Goal: Transaction & Acquisition: Obtain resource

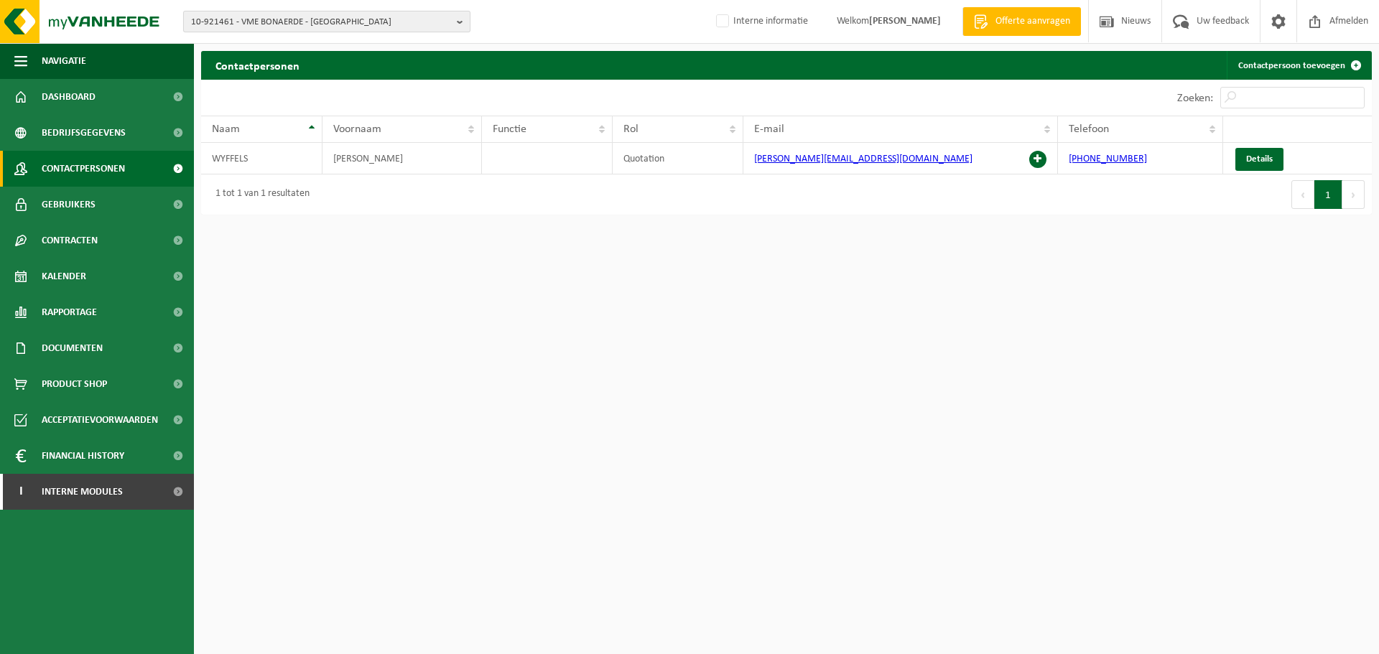
drag, startPoint x: 0, startPoint y: 0, endPoint x: 289, endPoint y: 22, distance: 289.6
click at [289, 22] on span "10-921461 - VME BONAERDE - HARELBEKE" at bounding box center [321, 22] width 260 height 22
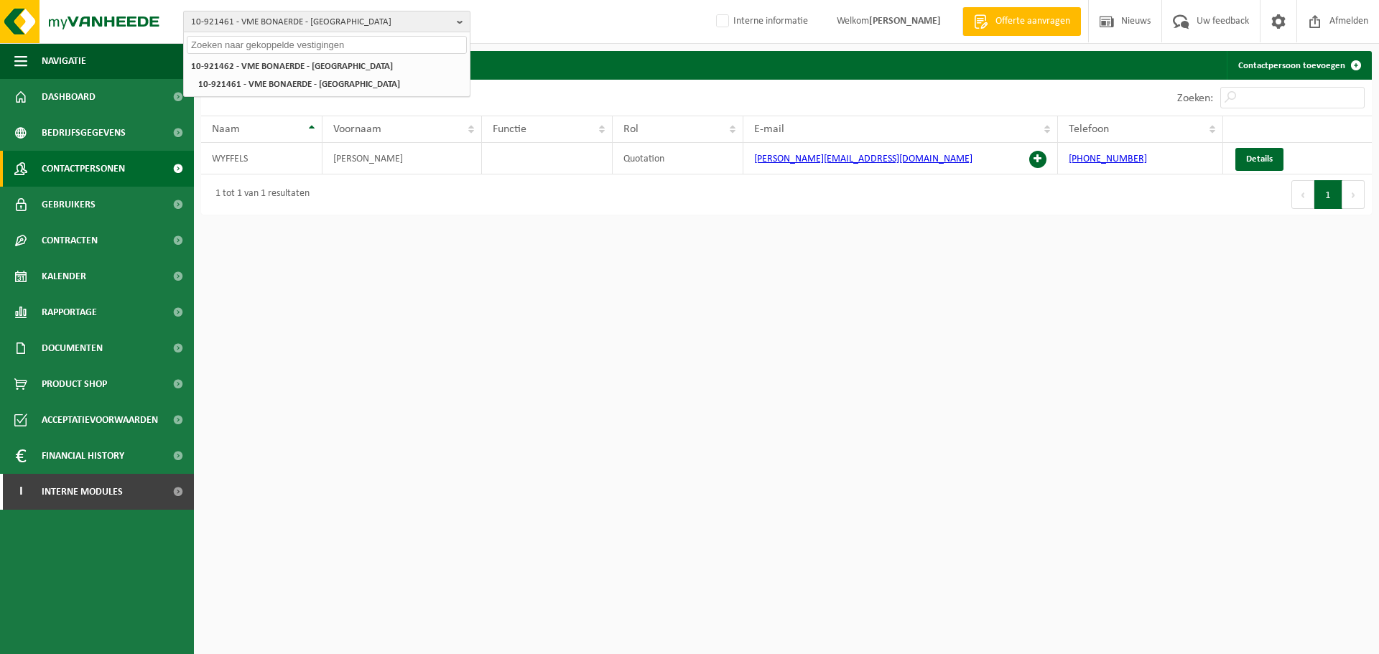
paste input "10-839078"
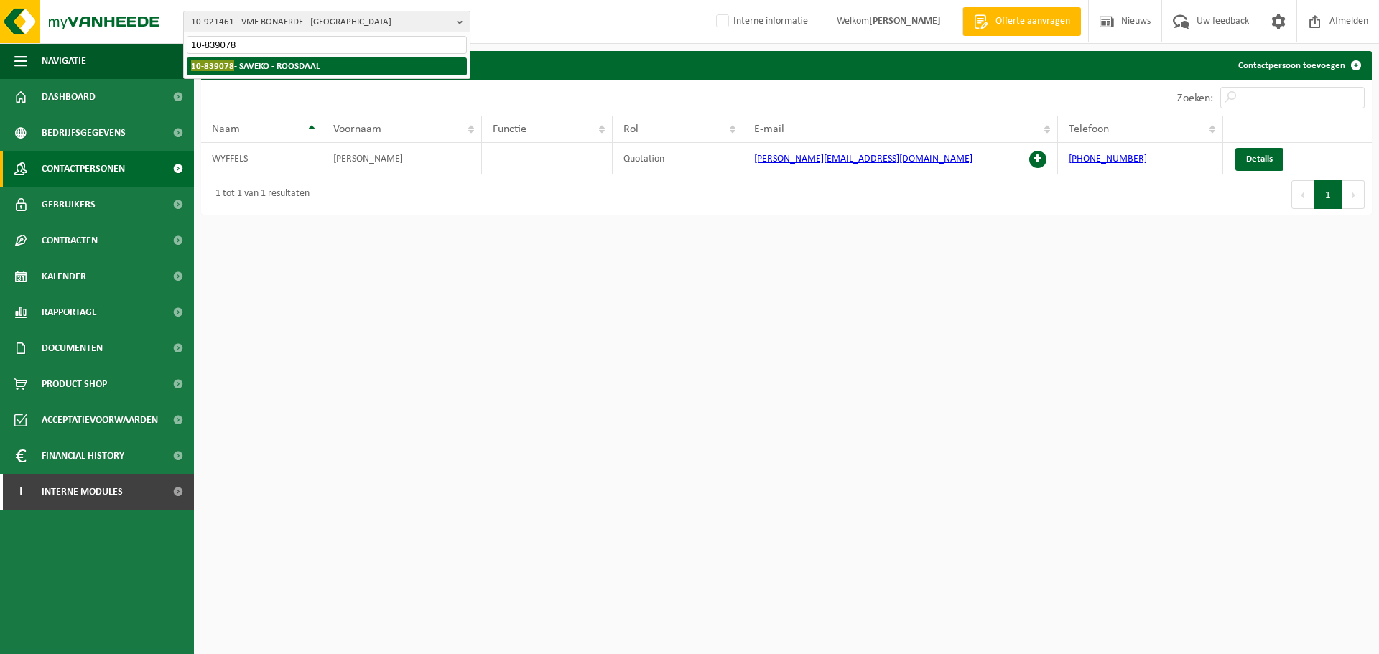
type input "10-839078"
click at [242, 57] on li "10-839078 - SAVEKO - ROOSDAAL" at bounding box center [327, 66] width 280 height 18
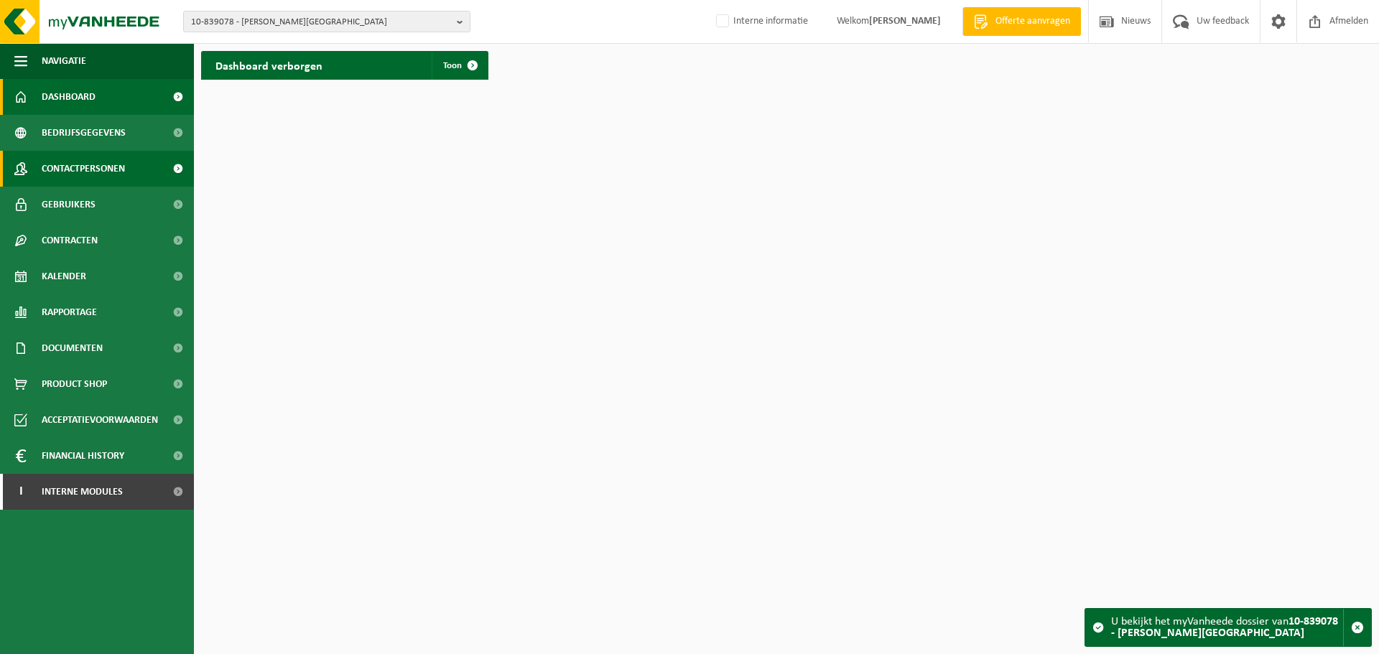
click at [86, 184] on span "Contactpersonen" at bounding box center [83, 169] width 83 height 36
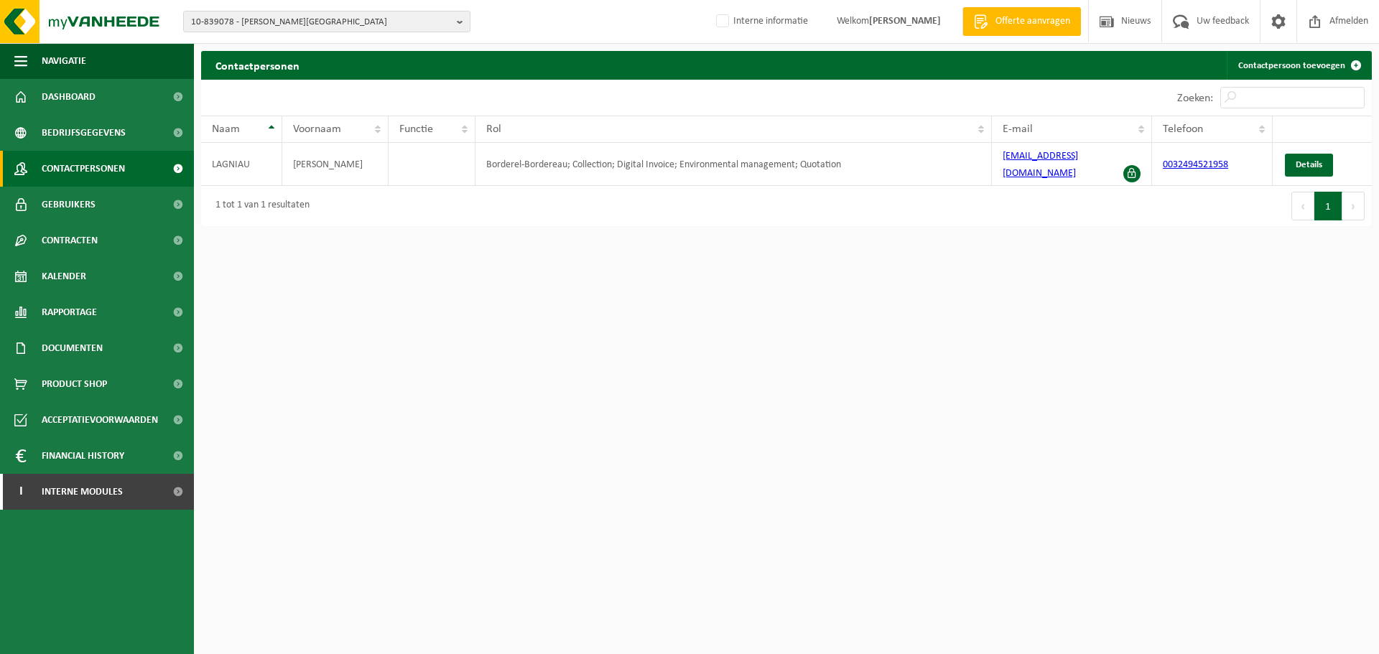
click at [884, 516] on html "10-839078 - SAVEKO - ROOSDAAL 10-839078 - SAVEKO - ROOSDAAL Interne informatie …" at bounding box center [689, 327] width 1379 height 654
click at [548, 259] on html "10-839078 - SAVEKO - ROOSDAAL 10-839078 - SAVEKO - ROOSDAAL Interne informatie …" at bounding box center [689, 327] width 1379 height 654
click at [739, 324] on html "10-839078 - SAVEKO - ROOSDAAL 10-839078 - SAVEKO - ROOSDAAL Interne informatie …" at bounding box center [689, 327] width 1379 height 654
click at [998, 356] on html "10-839078 - SAVEKO - ROOSDAAL 10-839078 - SAVEKO - ROOSDAAL Interne informatie …" at bounding box center [689, 327] width 1379 height 654
click at [381, 13] on span "10-839078 - [PERSON_NAME][GEOGRAPHIC_DATA]" at bounding box center [321, 22] width 260 height 22
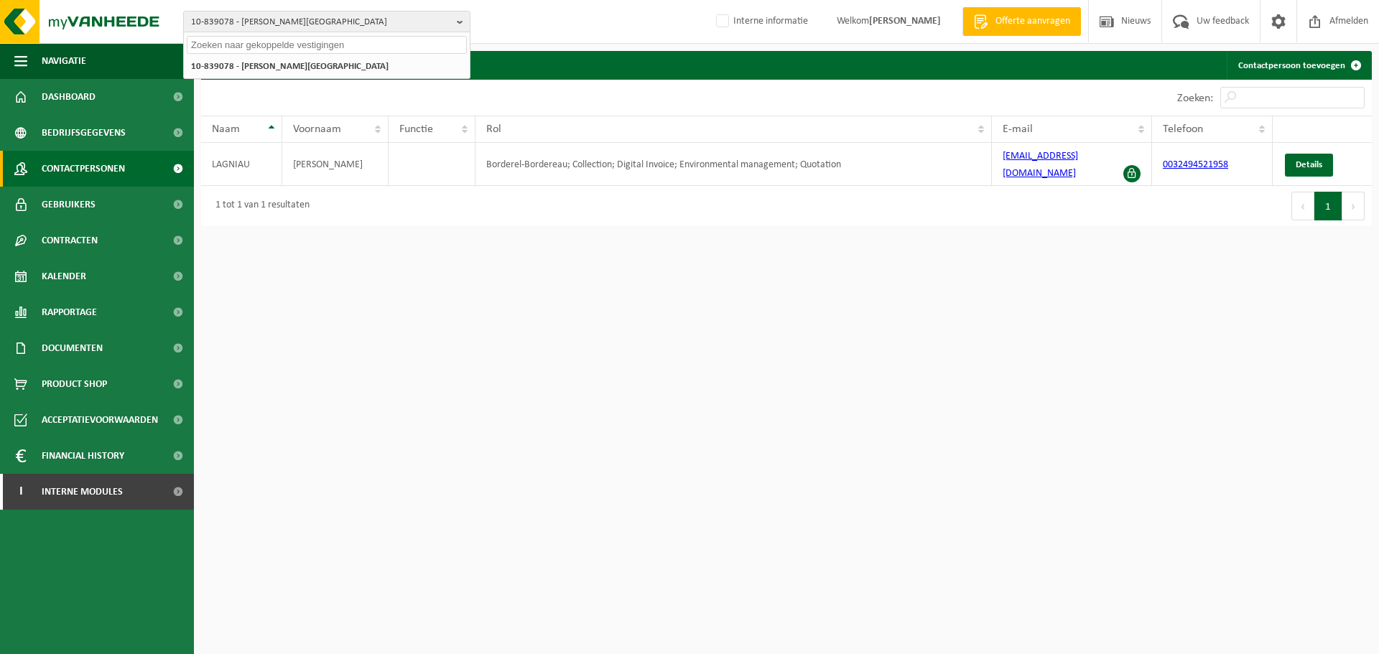
paste input "10-839078"
type input "10-839078"
click at [361, 68] on li "10-839078 - SAVEKO - ROOSDAAL" at bounding box center [327, 66] width 280 height 18
click at [266, 67] on strong "10-839078 - SAVEKO - ROOSDAAL" at bounding box center [255, 65] width 129 height 11
click at [495, 415] on html "10-839078 - SAVEKO - ROOSDAAL 10-839078 10-839078 - SAVEKO - ROOSDAAL 10-839078…" at bounding box center [689, 327] width 1379 height 654
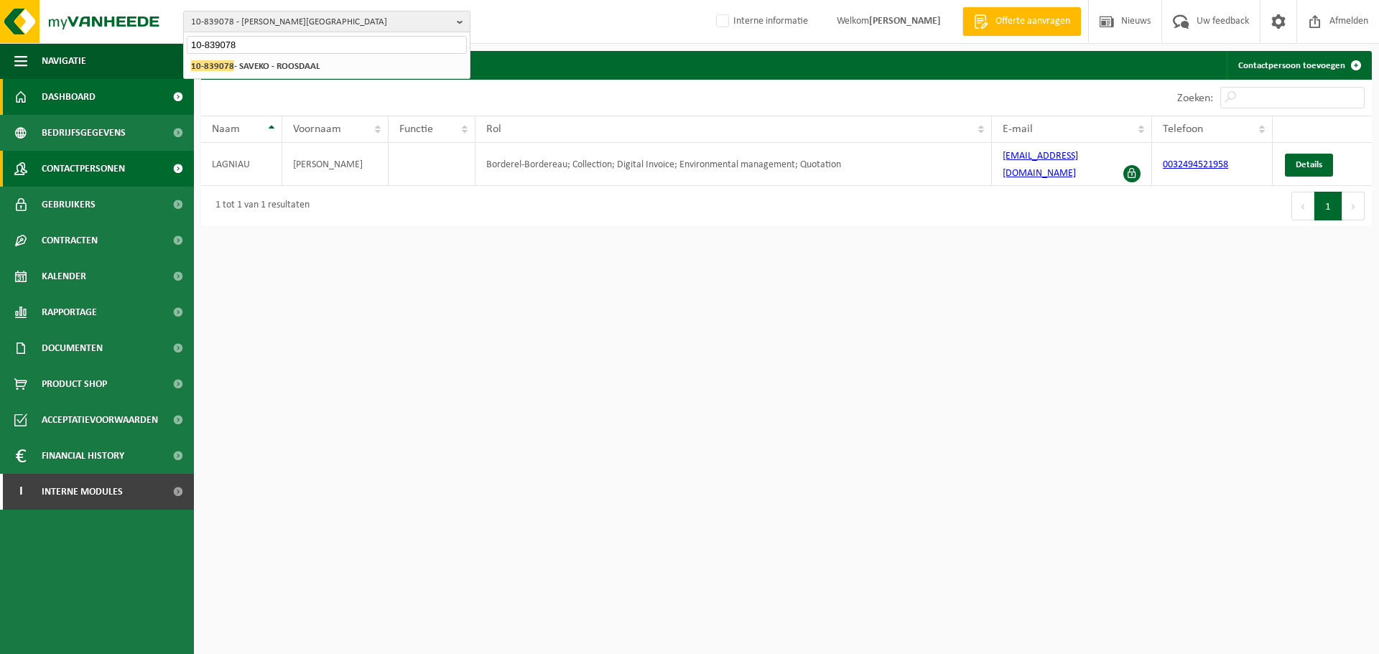
click at [68, 102] on span "Dashboard" at bounding box center [69, 97] width 54 height 36
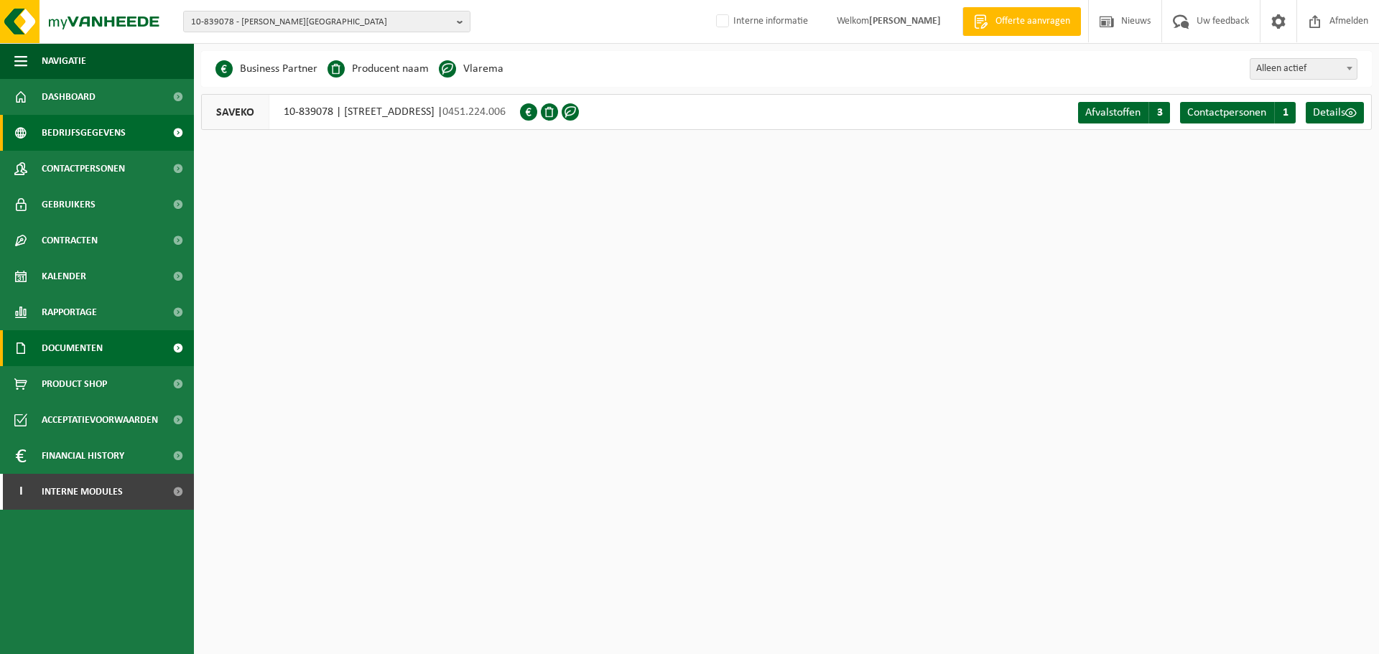
click at [96, 357] on span "Documenten" at bounding box center [72, 348] width 61 height 36
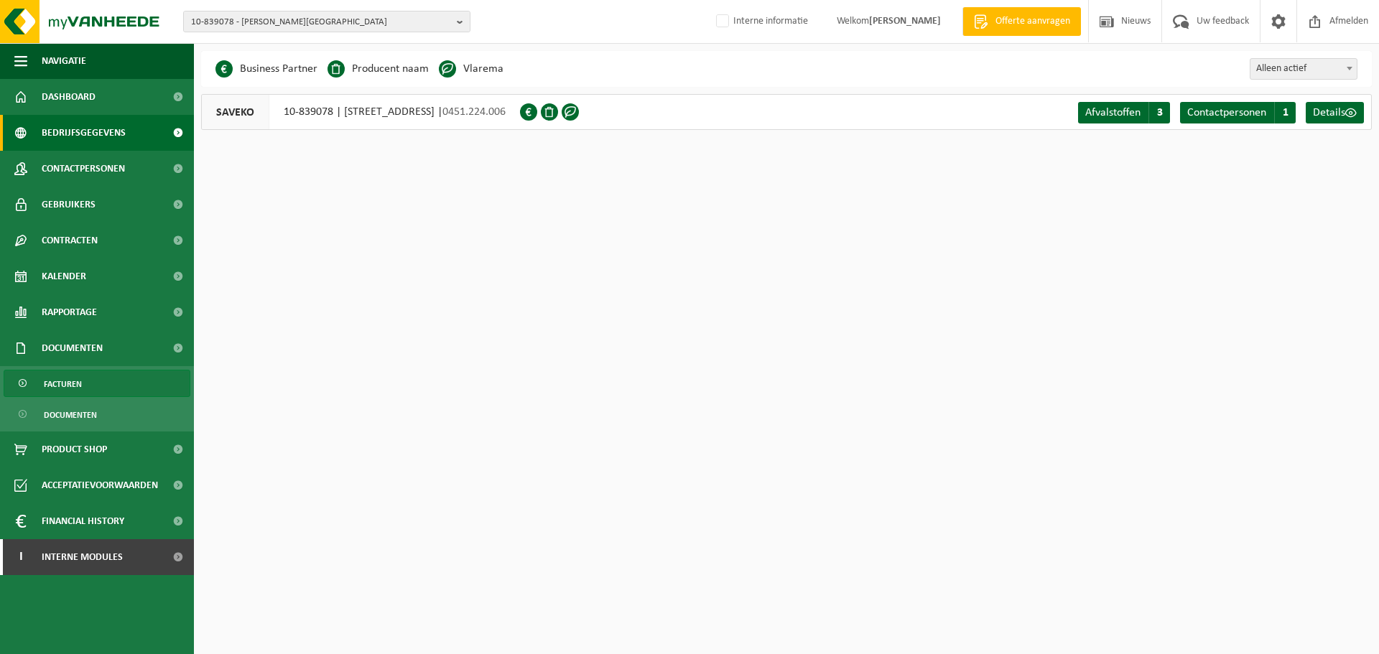
click at [83, 389] on link "Facturen" at bounding box center [97, 383] width 187 height 27
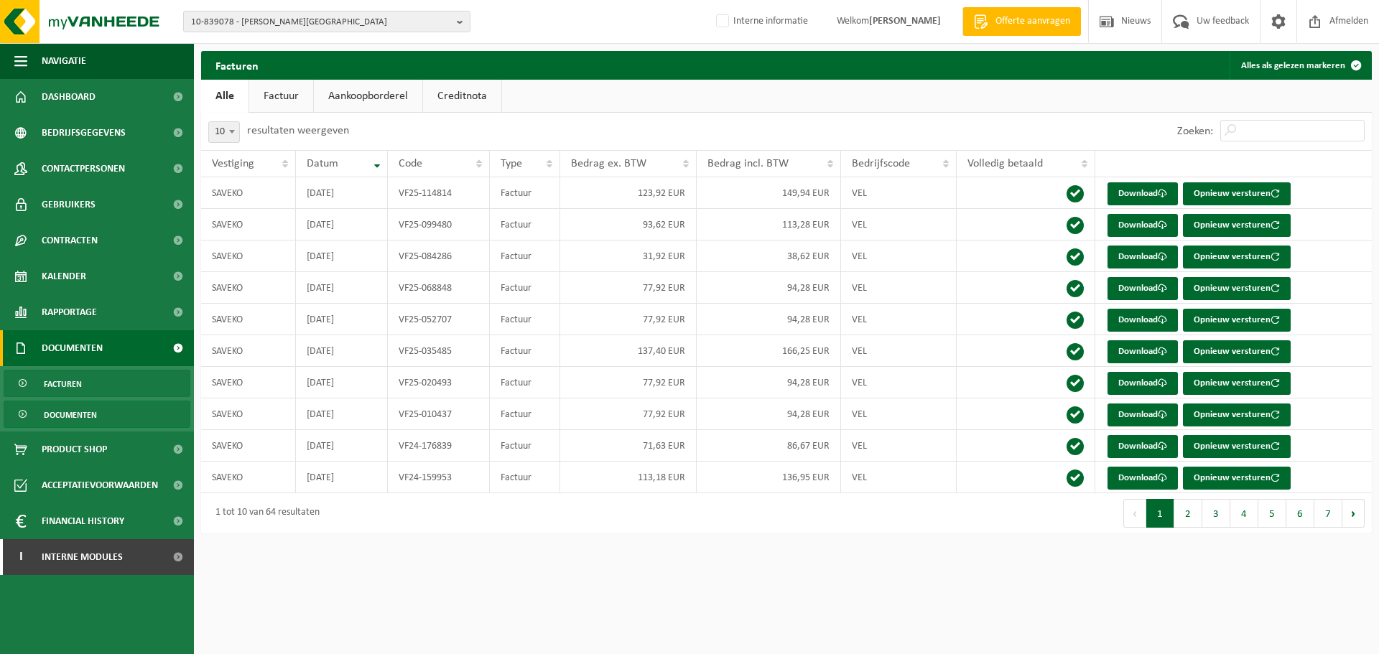
click at [71, 412] on span "Documenten" at bounding box center [70, 415] width 53 height 27
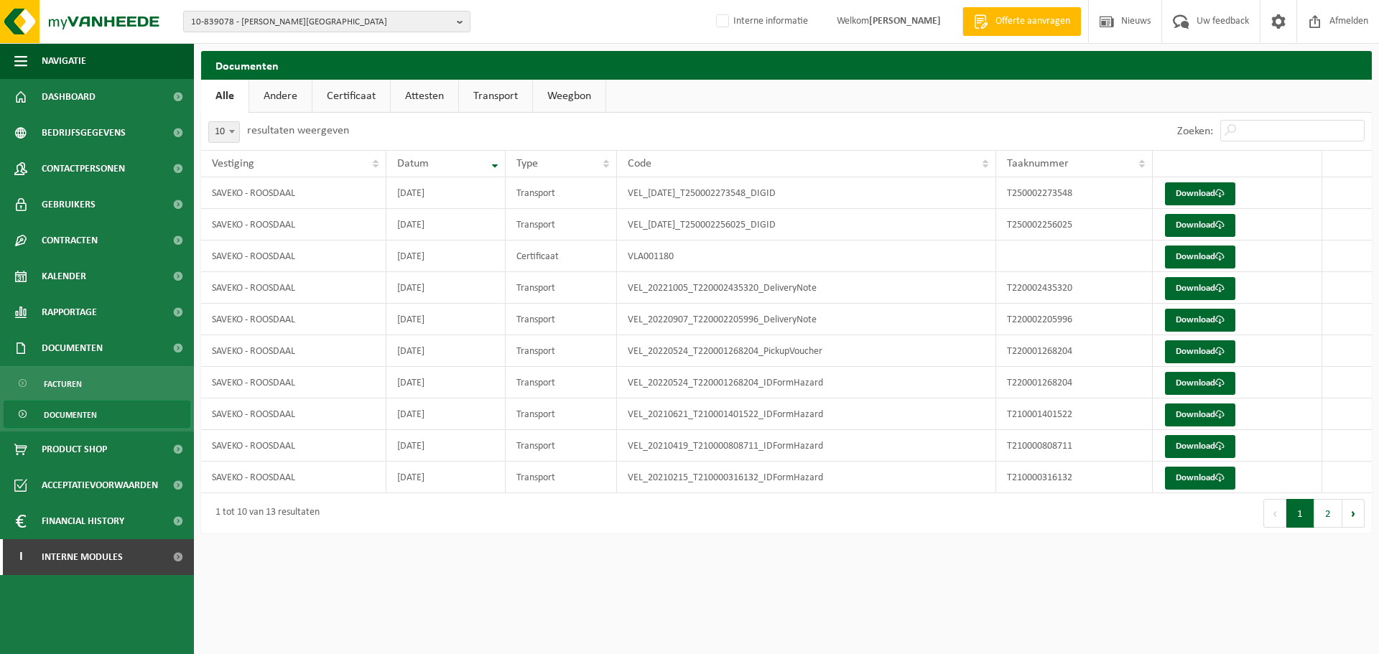
click at [350, 96] on link "Certificaat" at bounding box center [351, 96] width 78 height 33
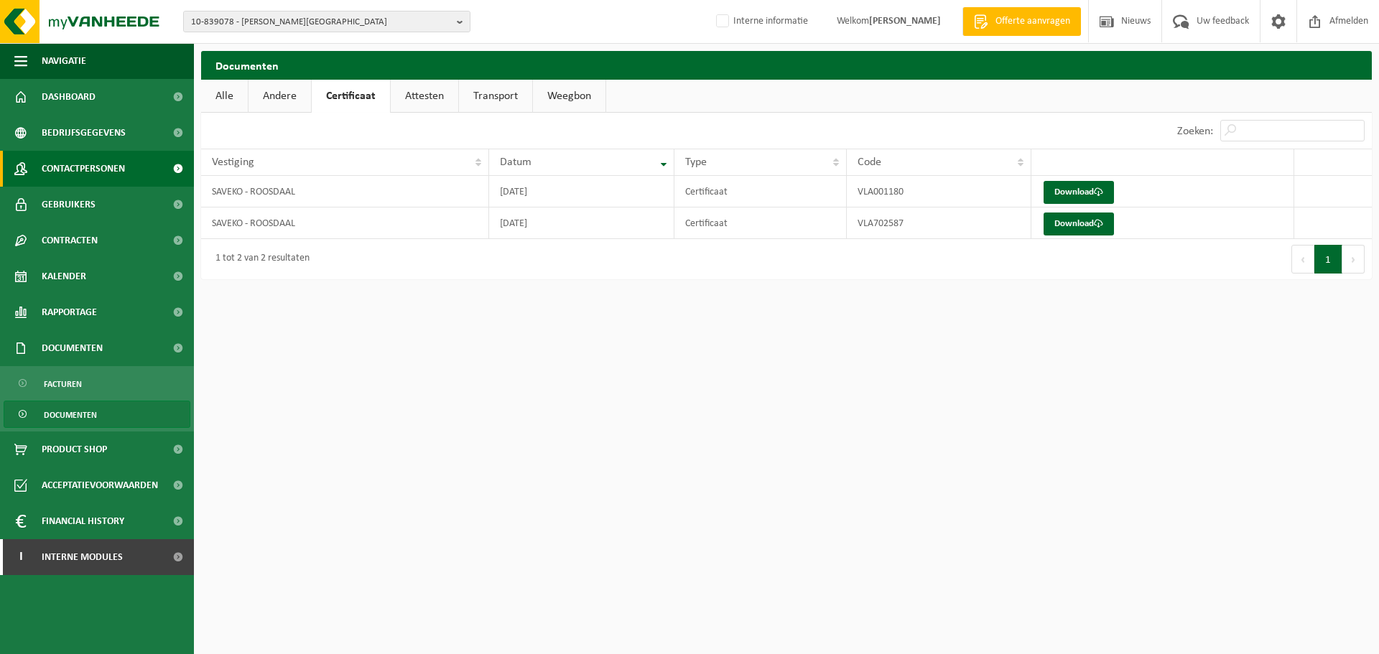
click at [127, 170] on link "Contactpersonen" at bounding box center [97, 169] width 194 height 36
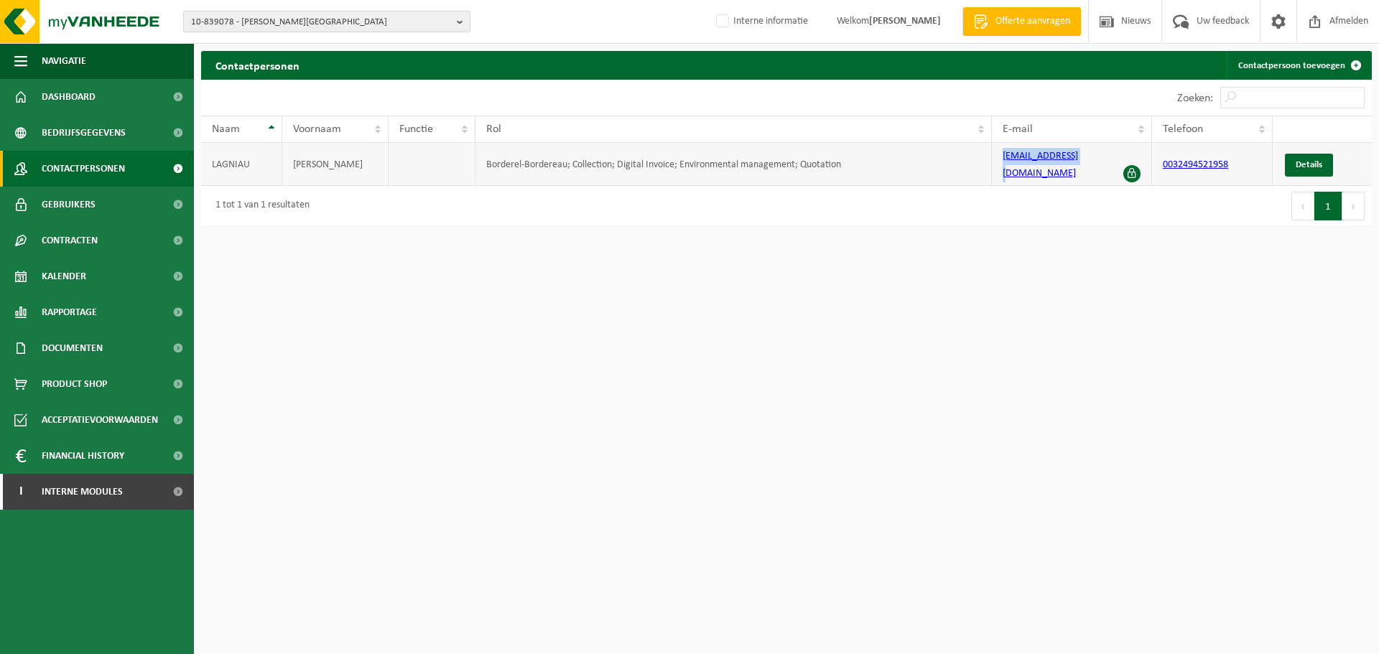
drag, startPoint x: 1085, startPoint y: 160, endPoint x: 999, endPoint y: 168, distance: 86.6
click at [999, 168] on td "[EMAIL_ADDRESS][DOMAIN_NAME]" at bounding box center [1072, 164] width 160 height 43
copy link "[EMAIL_ADDRESS][DOMAIN_NAME]"
click at [133, 210] on link "Gebruikers" at bounding box center [97, 205] width 194 height 36
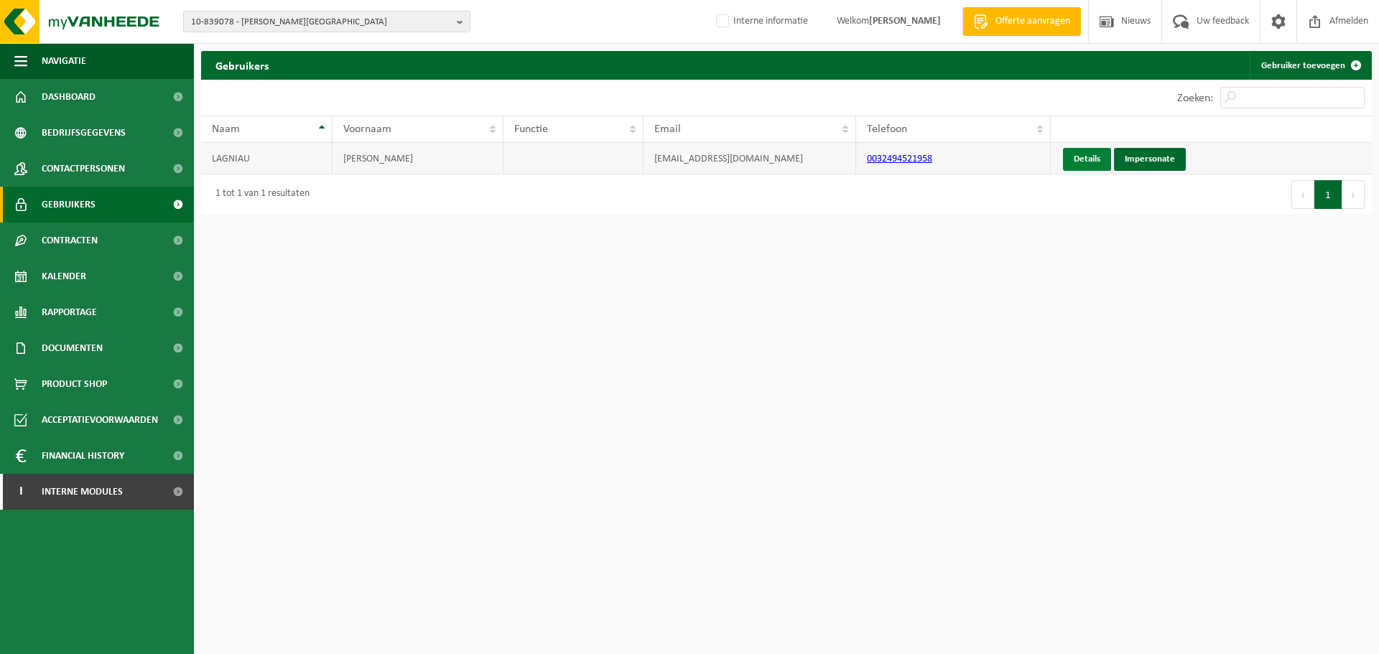
click at [1088, 163] on link "Details" at bounding box center [1087, 159] width 48 height 23
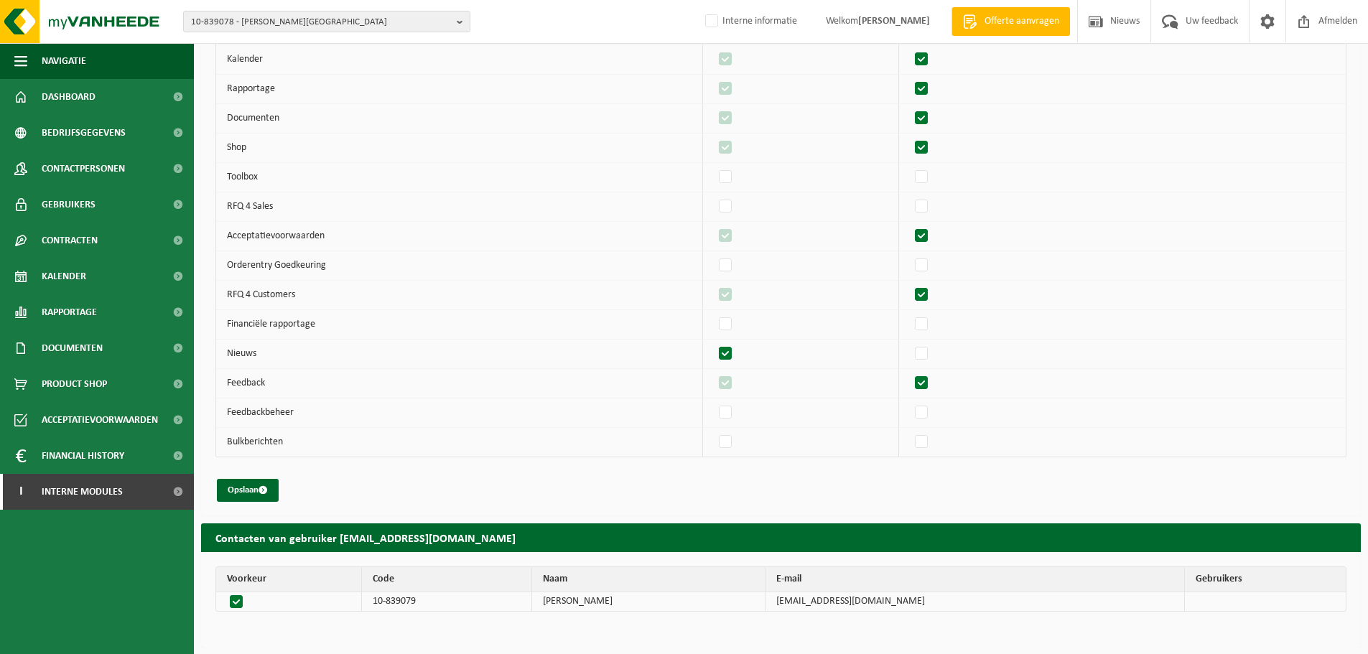
scroll to position [289, 0]
click at [88, 187] on span "Gebruikers" at bounding box center [69, 205] width 54 height 36
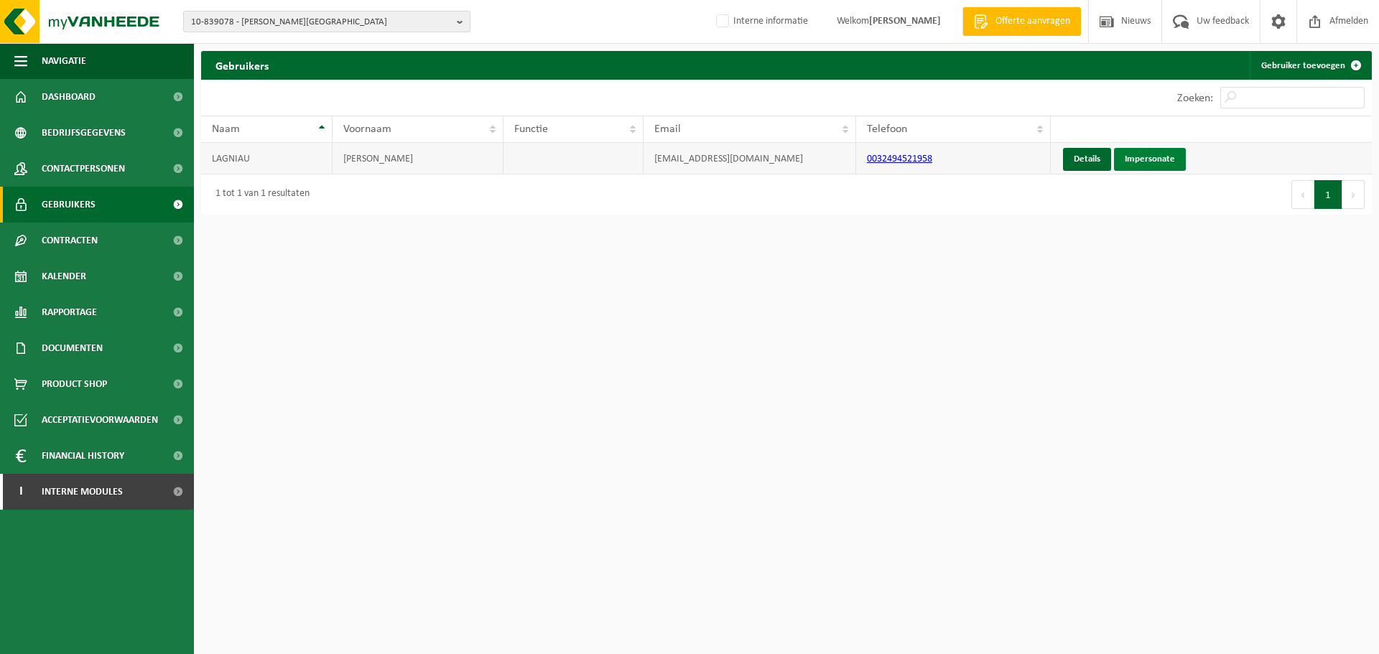
click at [1149, 158] on link "Impersonate" at bounding box center [1150, 159] width 72 height 23
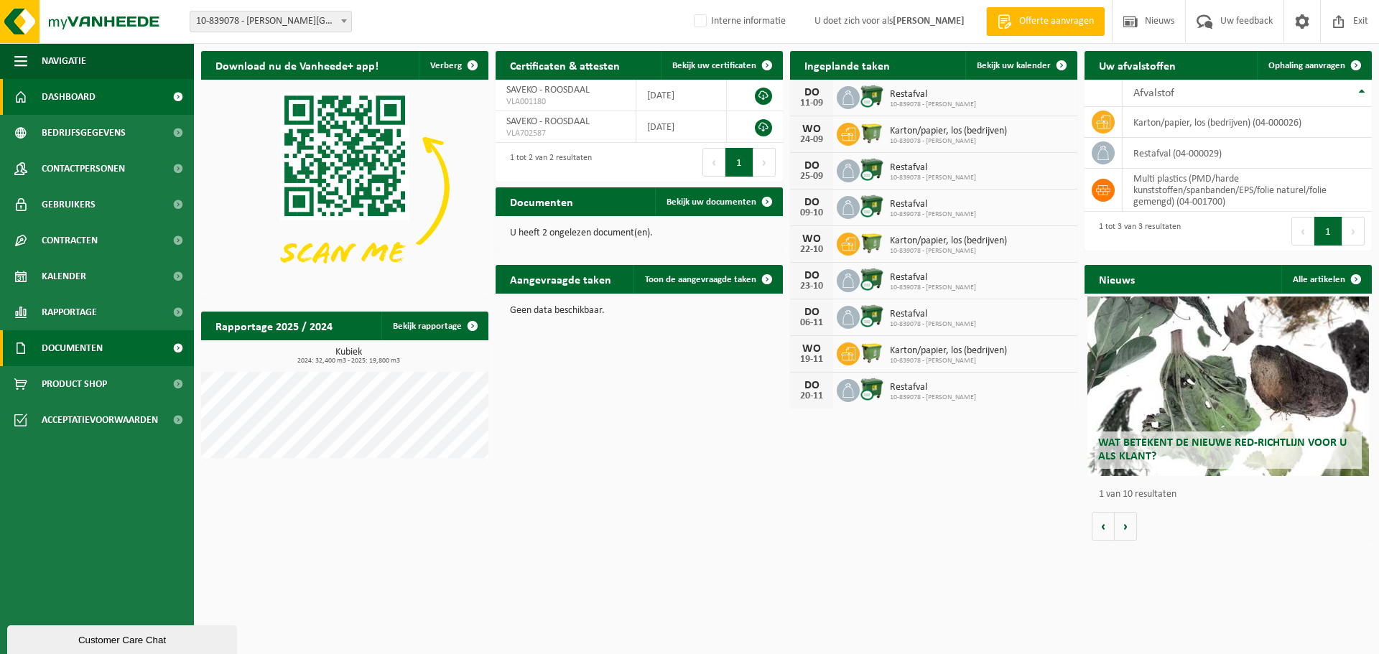
click at [50, 349] on span "Documenten" at bounding box center [72, 348] width 61 height 36
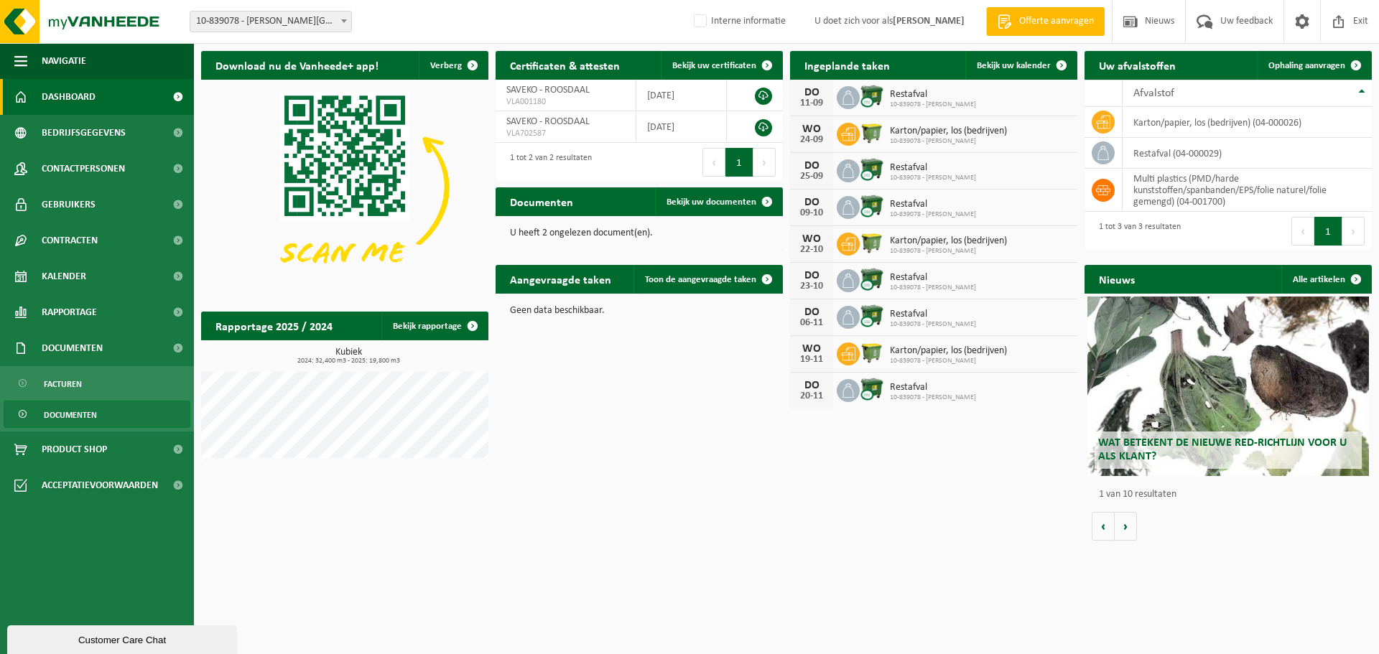
click at [65, 417] on span "Documenten" at bounding box center [70, 415] width 53 height 27
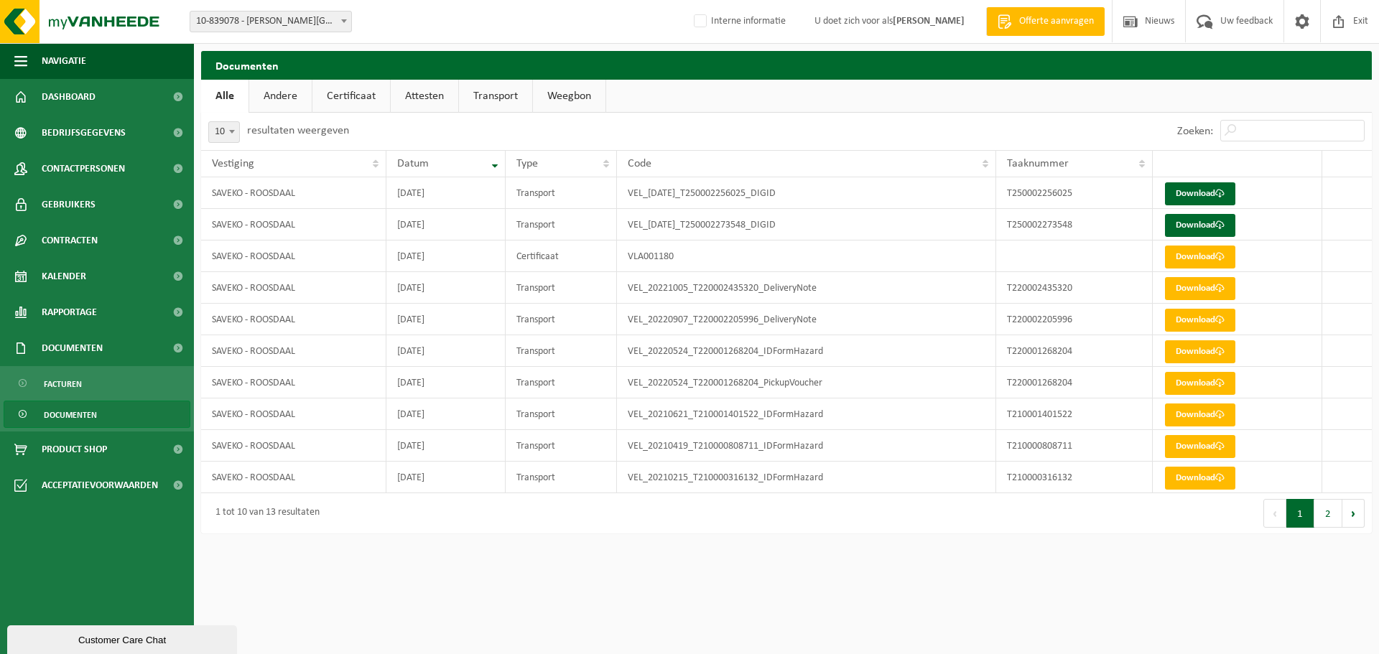
click at [359, 103] on link "Certificaat" at bounding box center [351, 96] width 78 height 33
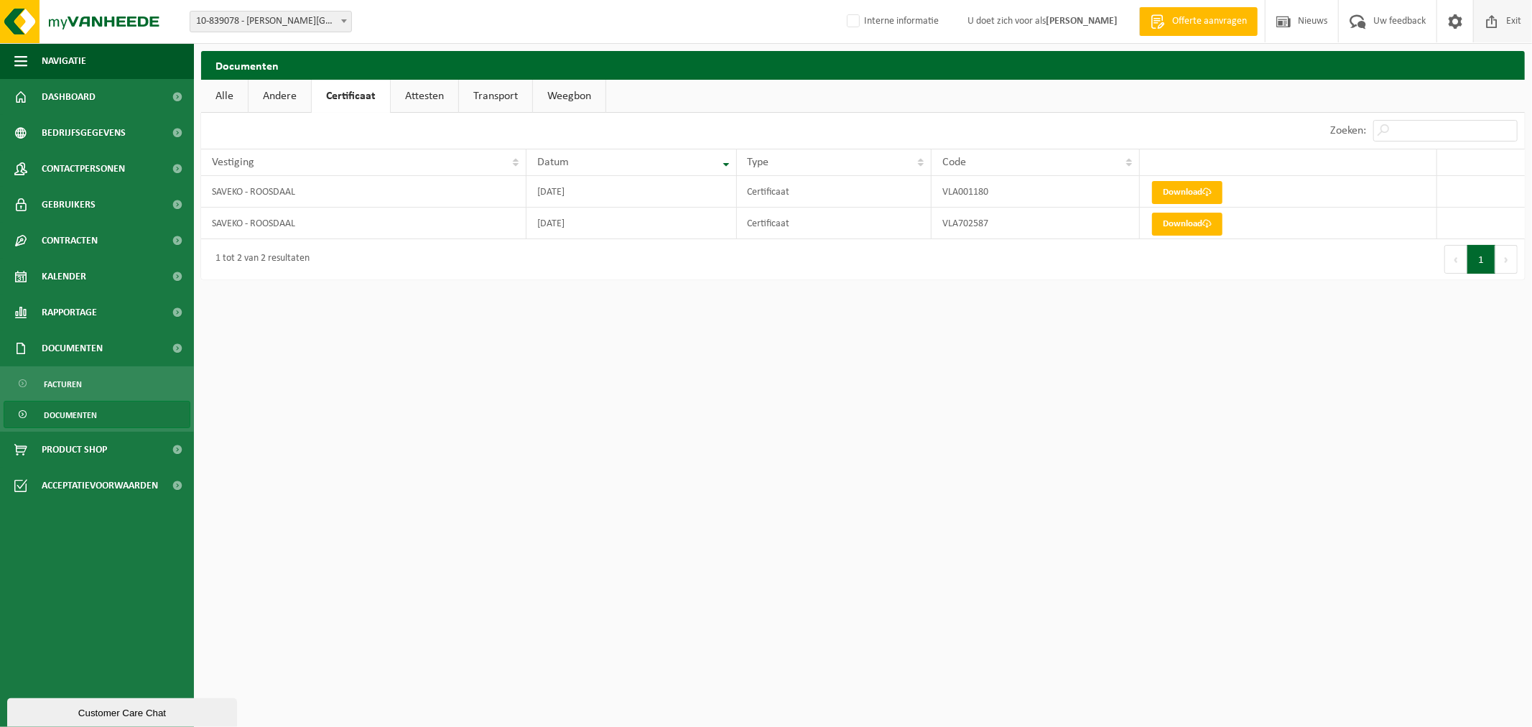
click at [1378, 32] on span at bounding box center [1492, 21] width 22 height 42
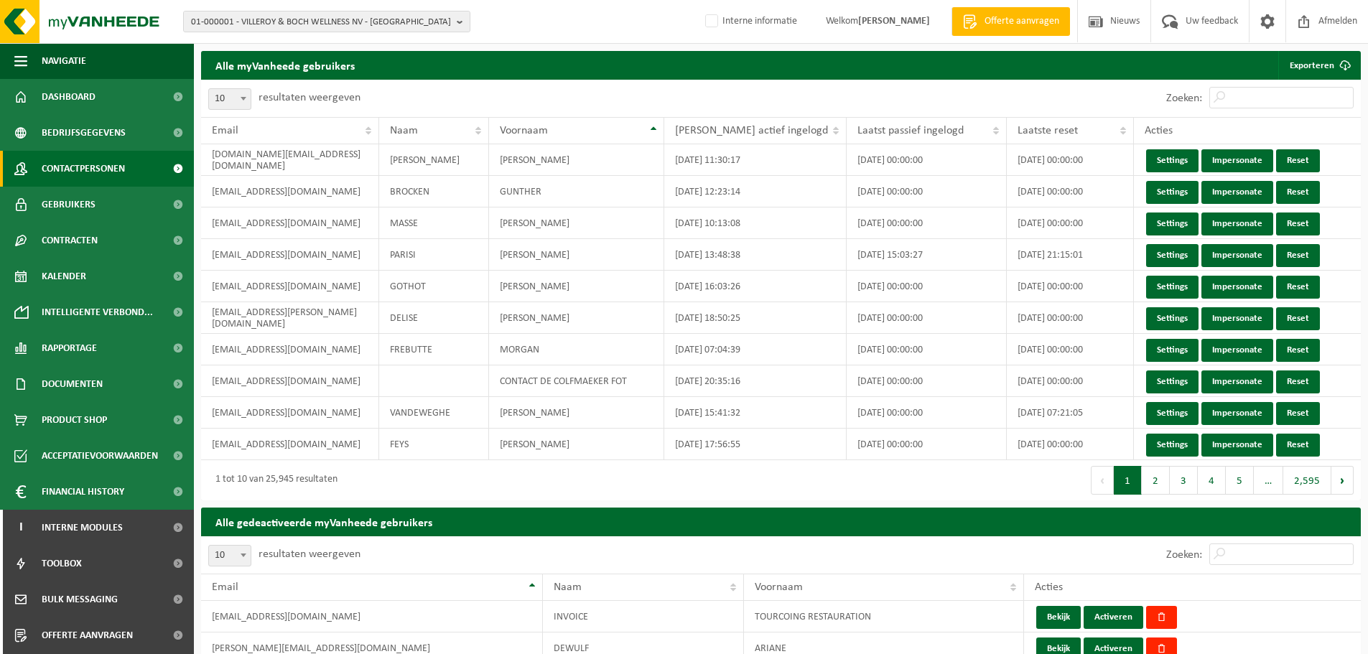
drag, startPoint x: 118, startPoint y: 136, endPoint x: 96, endPoint y: 151, distance: 26.3
click at [118, 136] on span "Bedrijfsgegevens" at bounding box center [84, 133] width 84 height 36
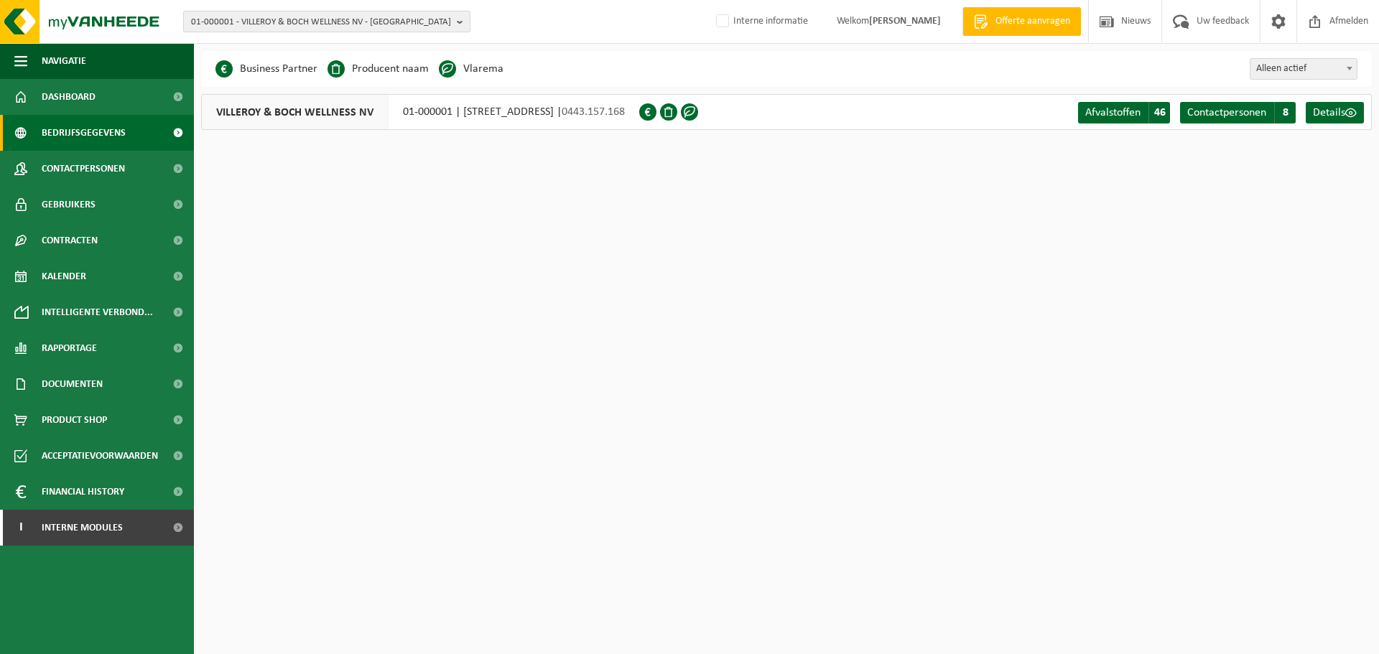
click at [387, 23] on span "01-000001 - VILLEROY & BOCH WELLNESS NV - ROESELARE" at bounding box center [321, 22] width 260 height 22
click at [323, 49] on input "text" at bounding box center [327, 45] width 280 height 18
paste input "Dianel@saveko.be"
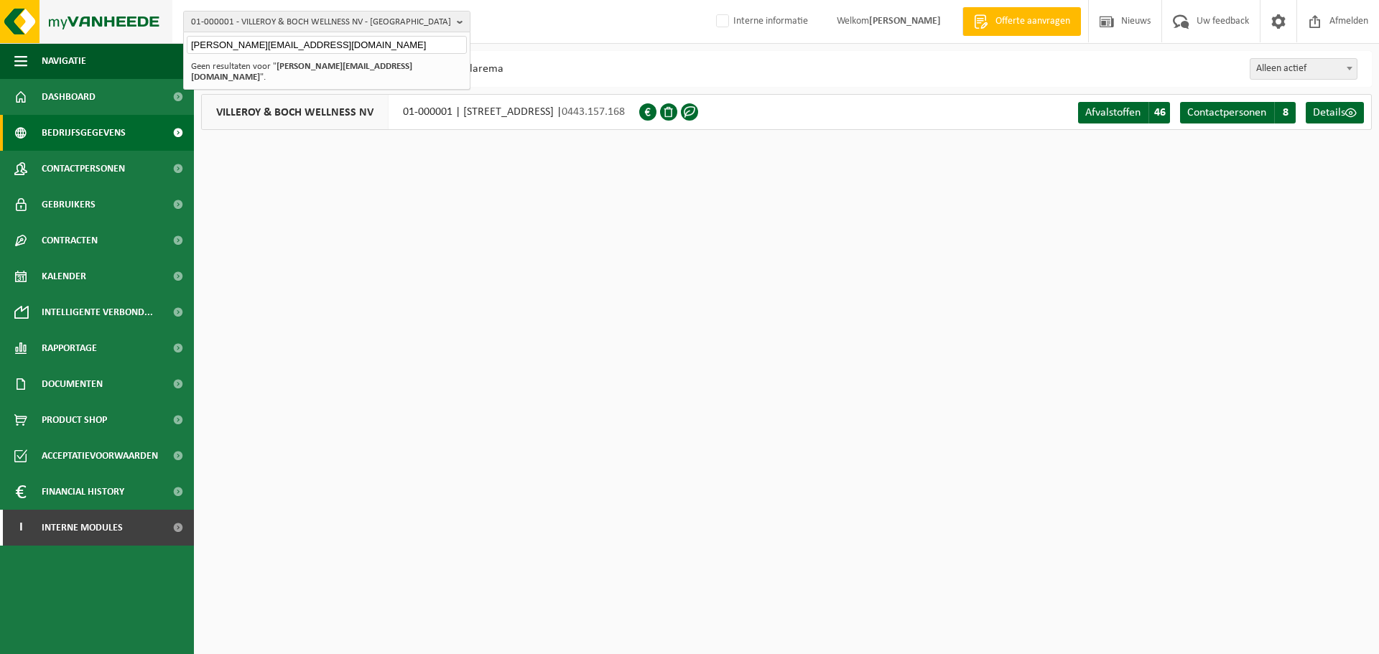
drag, startPoint x: 323, startPoint y: 49, endPoint x: 17, endPoint y: 29, distance: 306.6
click at [17, 29] on div "01-000001 - VILLEROY & BOCH WELLNESS NV - ROESELARE Dianel@saveko.be 01-000001 …" at bounding box center [689, 22] width 1379 height 44
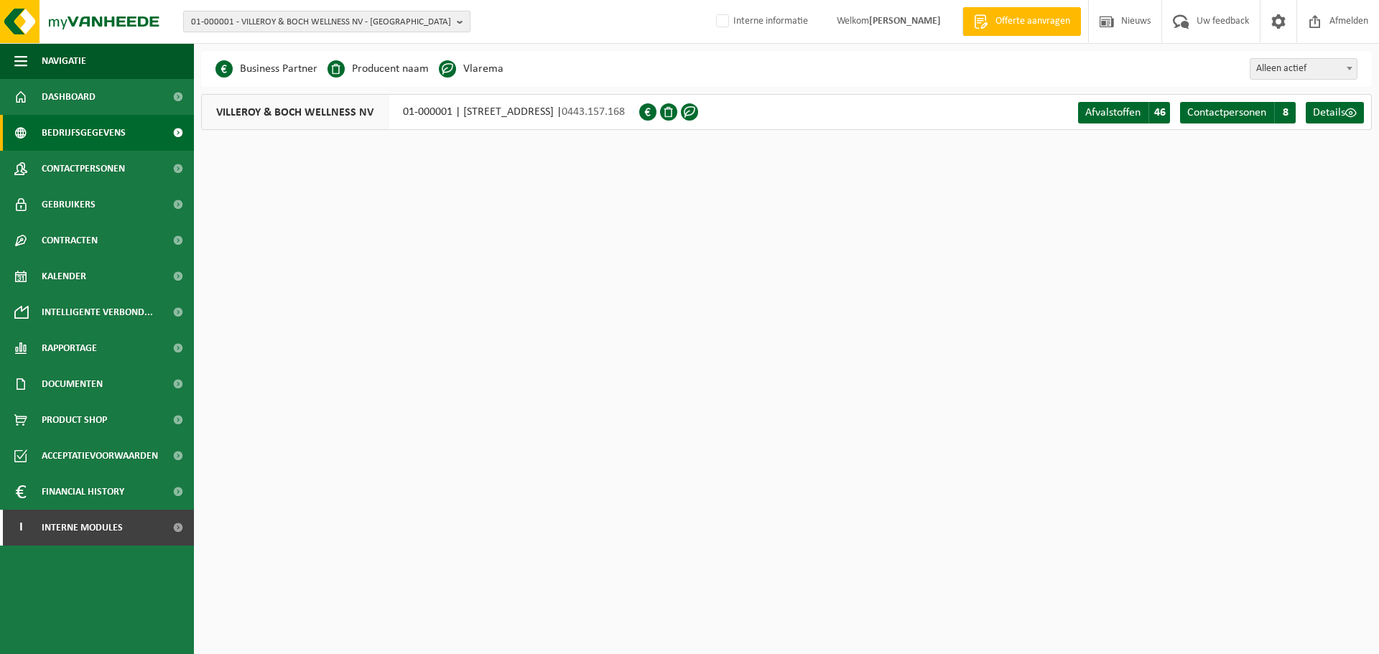
click at [374, 20] on span "01-000001 - VILLEROY & BOCH WELLNESS NV - ROESELARE" at bounding box center [321, 22] width 260 height 22
type input "10-839078"
click at [292, 74] on li "10-839078 - SAVEKO - ROOSDAAL" at bounding box center [327, 66] width 280 height 18
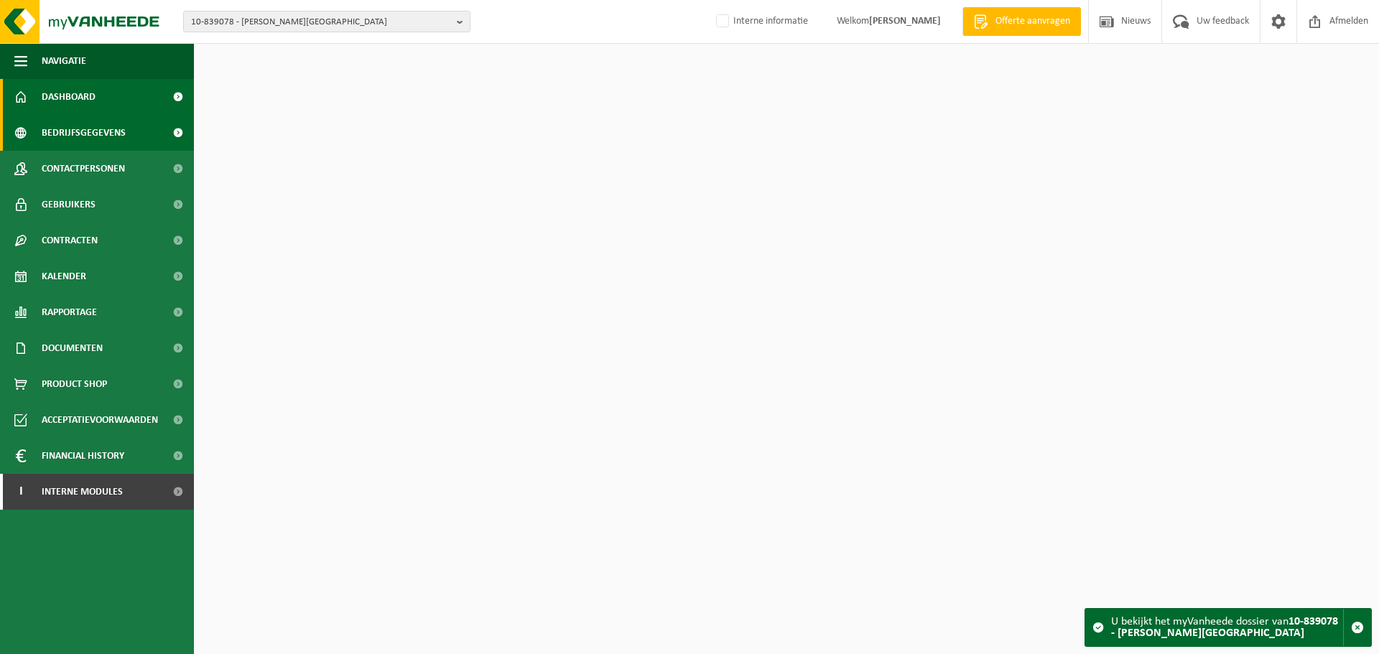
click at [85, 142] on span "Bedrijfsgegevens" at bounding box center [84, 133] width 84 height 36
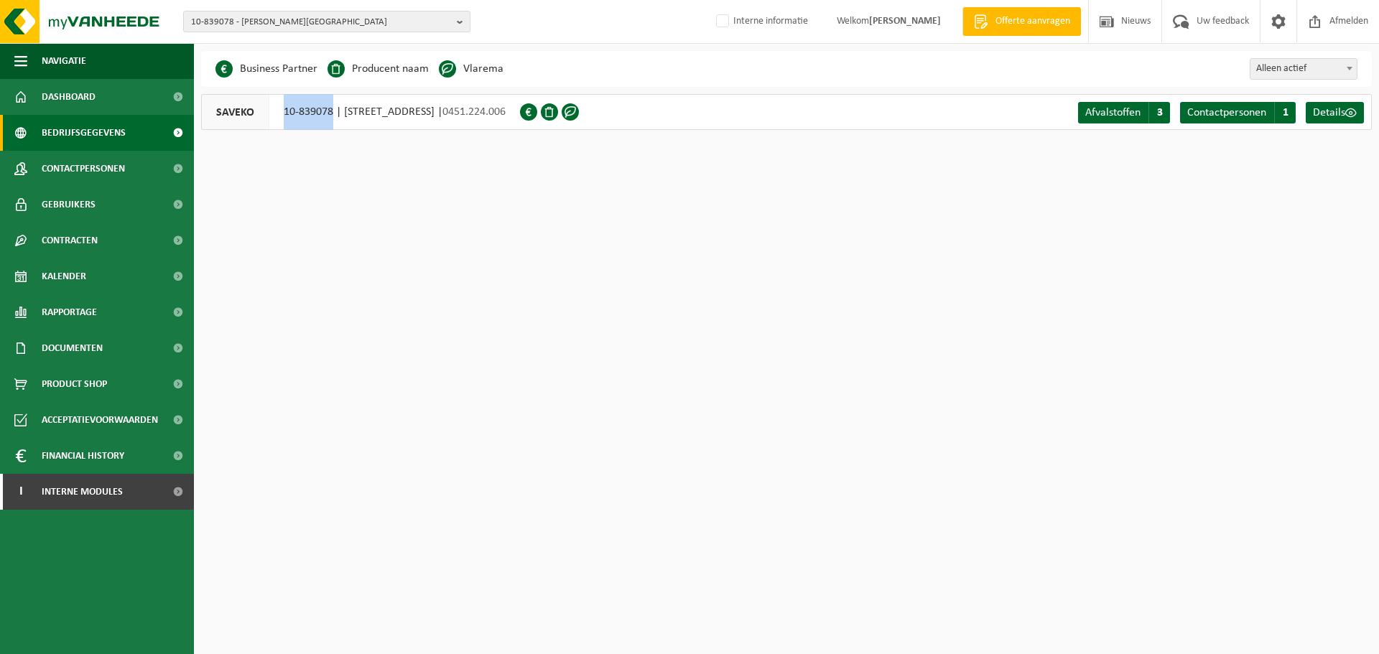
drag, startPoint x: 276, startPoint y: 112, endPoint x: 334, endPoint y: 120, distance: 58.7
click at [334, 120] on div "SAVEKO 10-839078 | POELKBEEKSTRAAT 40, 1760 ROOSDAAL | 0451.224.006" at bounding box center [360, 112] width 319 height 36
copy div "10-839078"
click at [282, 26] on span "10-839078 - SAVEKO - ROOSDAAL" at bounding box center [321, 22] width 260 height 22
paste input "01-902954"
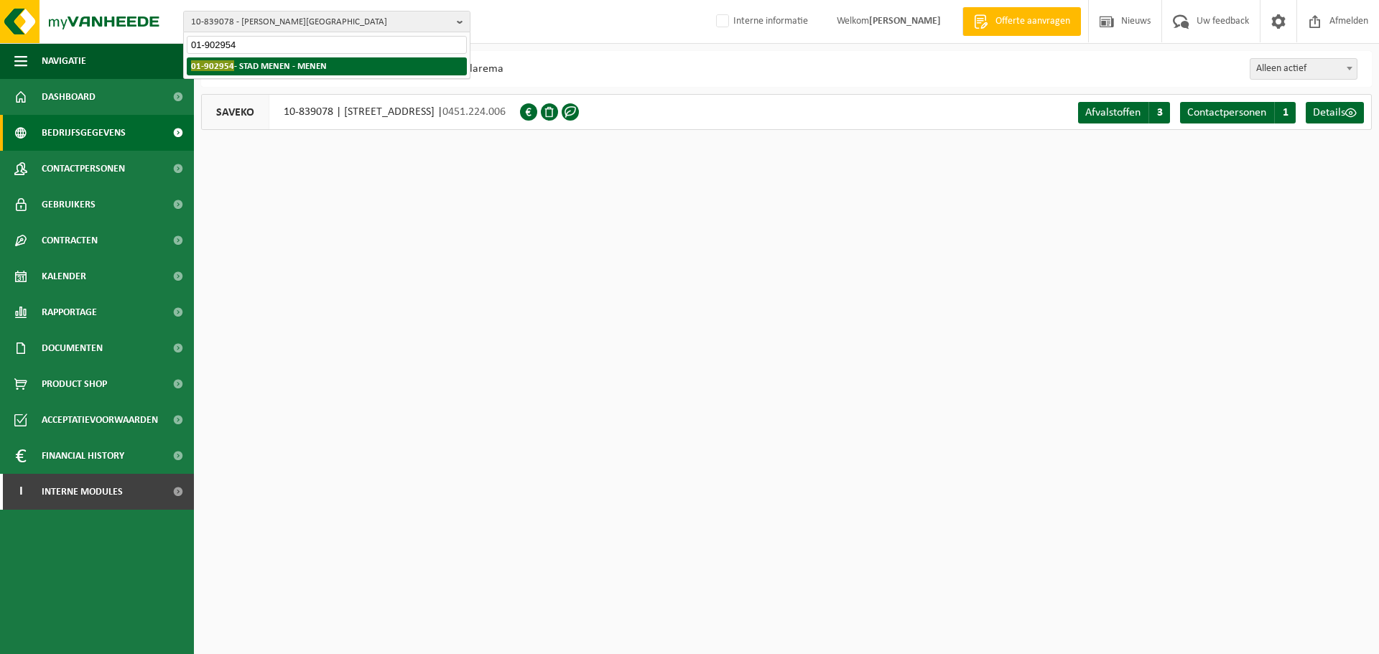
type input "01-902954"
click at [266, 70] on strong "01-902954 - STAD MENEN - MENEN" at bounding box center [259, 65] width 136 height 11
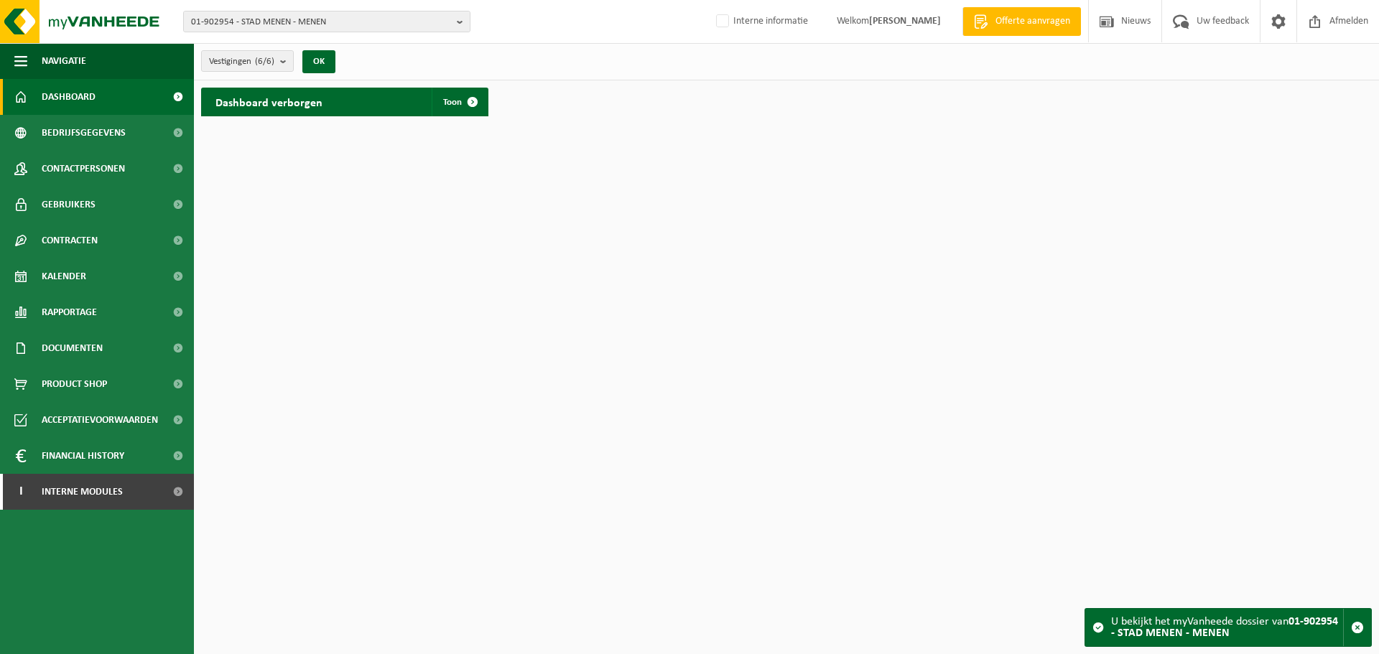
click at [751, 478] on html "01-902954 - STAD MENEN - MENEN 10-800629 - GROUP STAD MENEN 10-749988 - AGB WOO…" at bounding box center [689, 327] width 1379 height 654
click at [794, 384] on html "01-902954 - STAD MENEN - MENEN 10-800629 - GROUP STAD MENEN 10-749988 - AGB WOO…" at bounding box center [689, 327] width 1379 height 654
click at [584, 483] on html "01-902954 - STAD MENEN - MENEN 10-800629 - GROUP STAD MENEN 10-749988 - AGB WOO…" at bounding box center [689, 327] width 1379 height 654
click at [98, 363] on span "Documenten" at bounding box center [72, 348] width 61 height 36
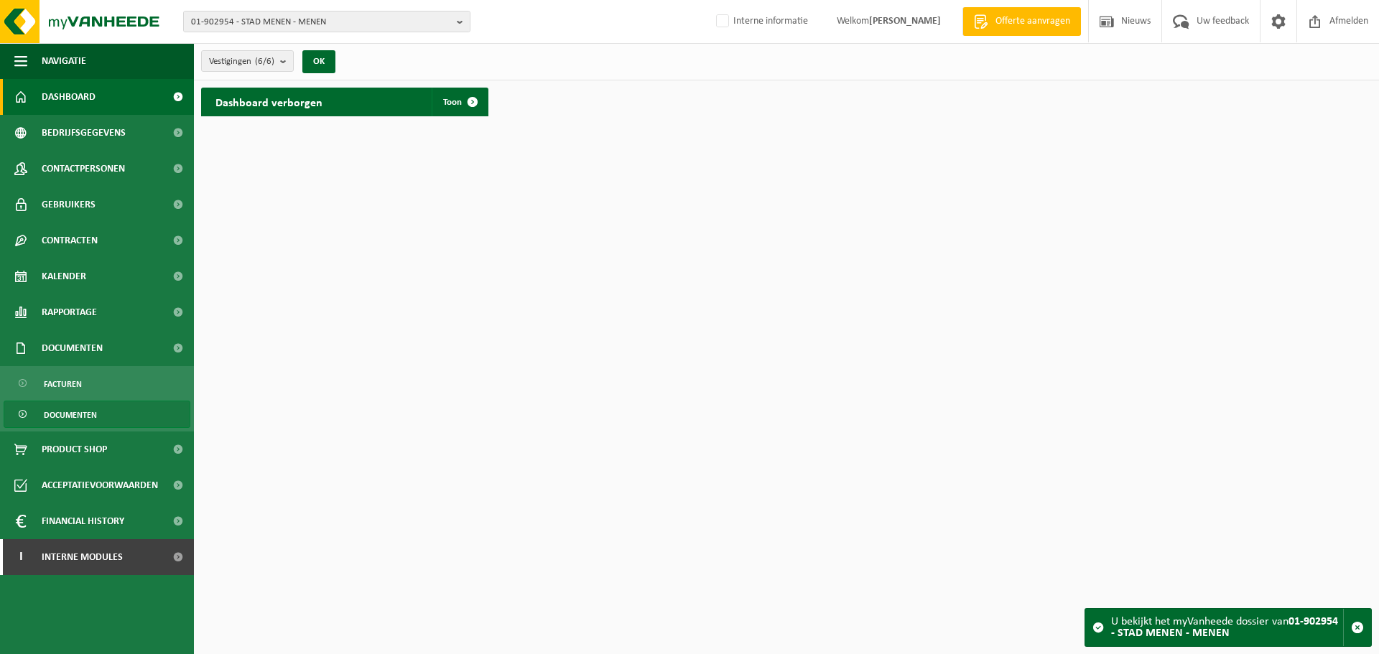
click at [77, 396] on span "Facturen" at bounding box center [63, 384] width 38 height 27
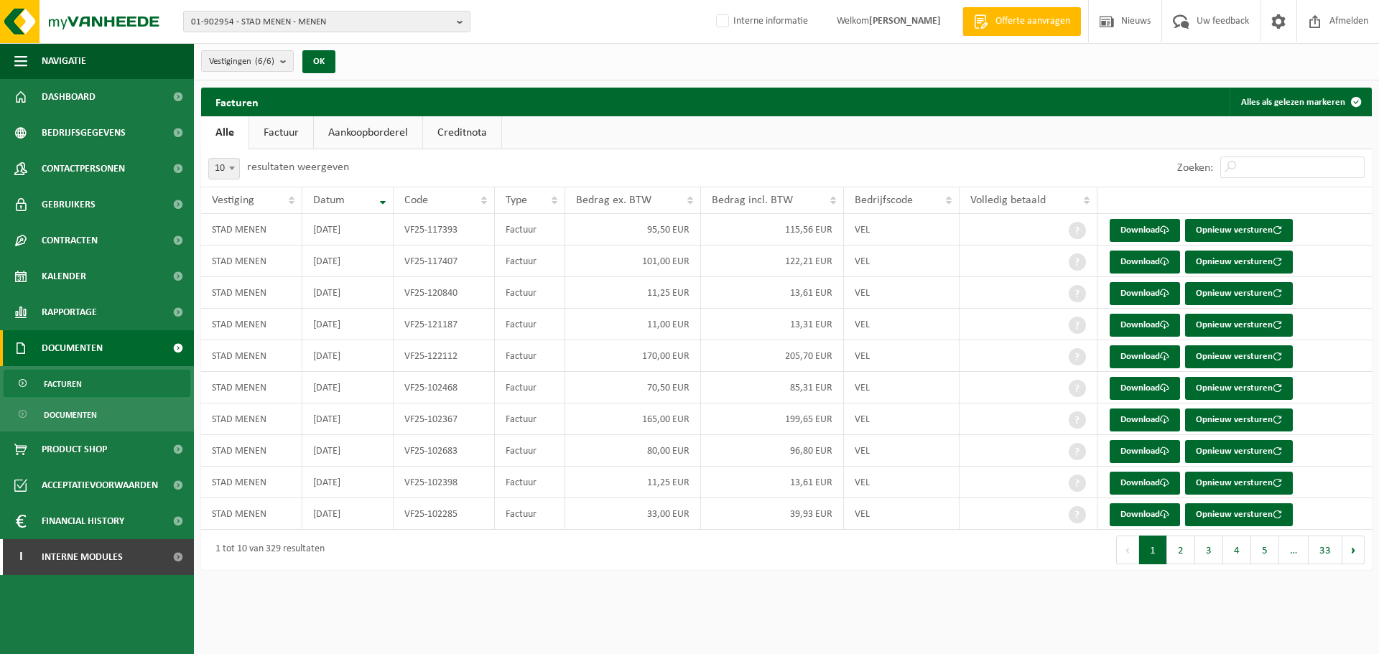
click at [441, 125] on link "Creditnota" at bounding box center [462, 132] width 78 height 33
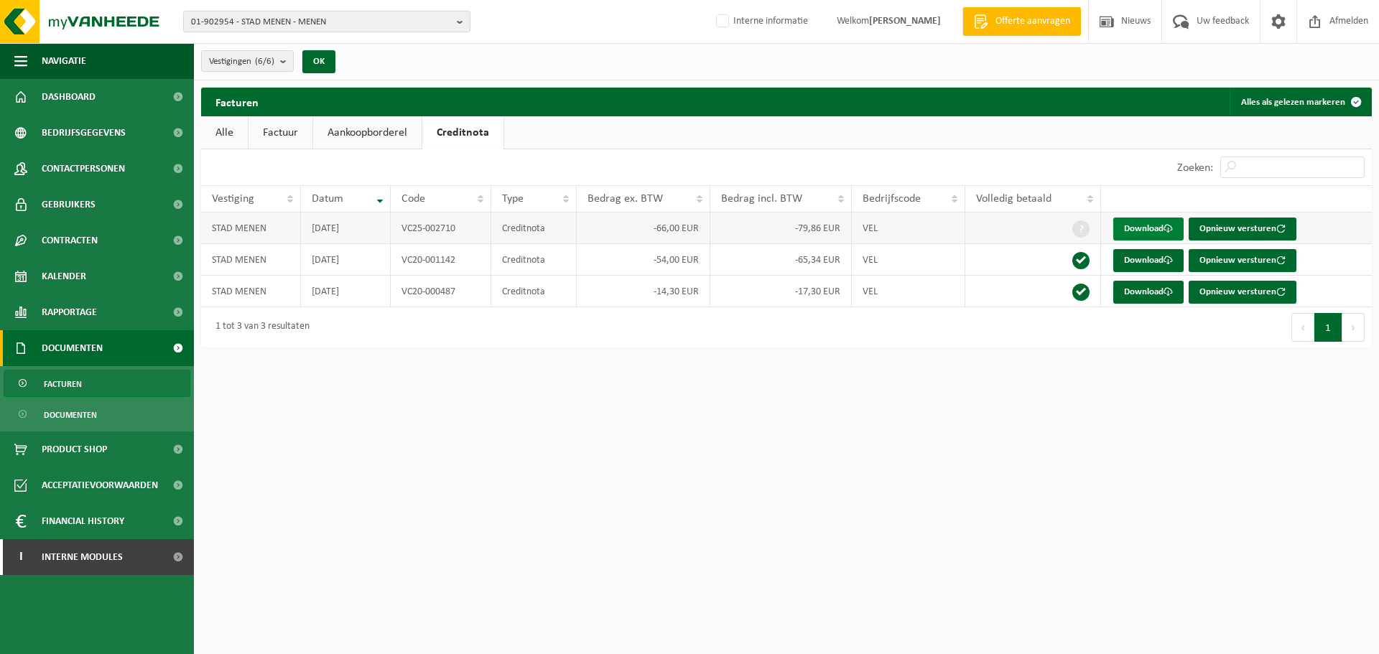
click at [1156, 223] on link "Download" at bounding box center [1148, 229] width 70 height 23
